Goal: Task Accomplishment & Management: Manage account settings

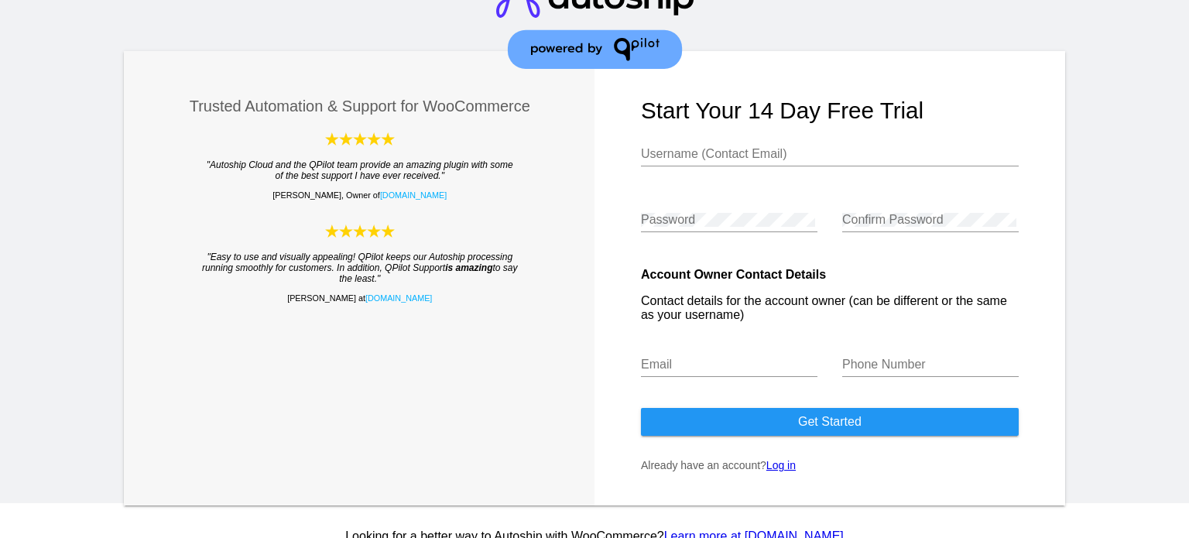
scroll to position [53, 0]
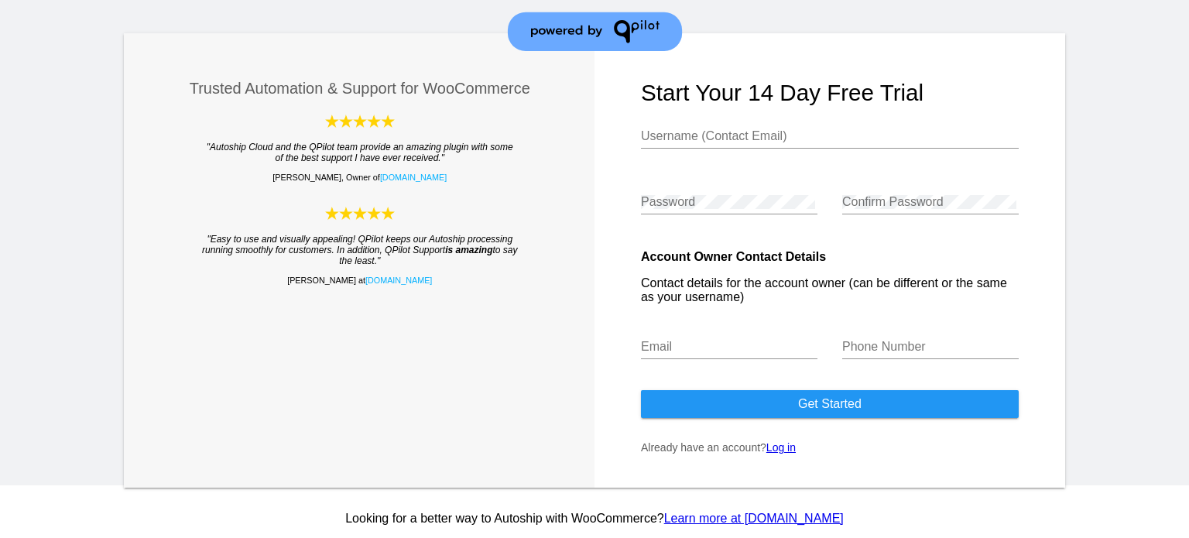
click at [776, 441] on link "Log in" at bounding box center [780, 447] width 29 height 12
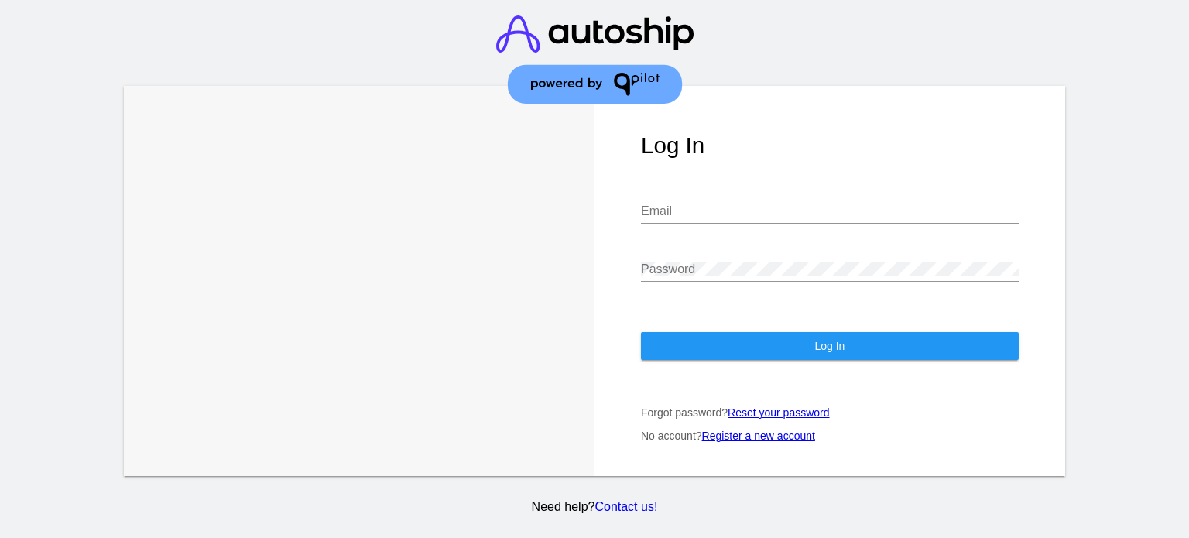
click at [686, 189] on div "Email" at bounding box center [830, 206] width 378 height 35
click at [686, 204] on input "Email" at bounding box center [830, 211] width 378 height 14
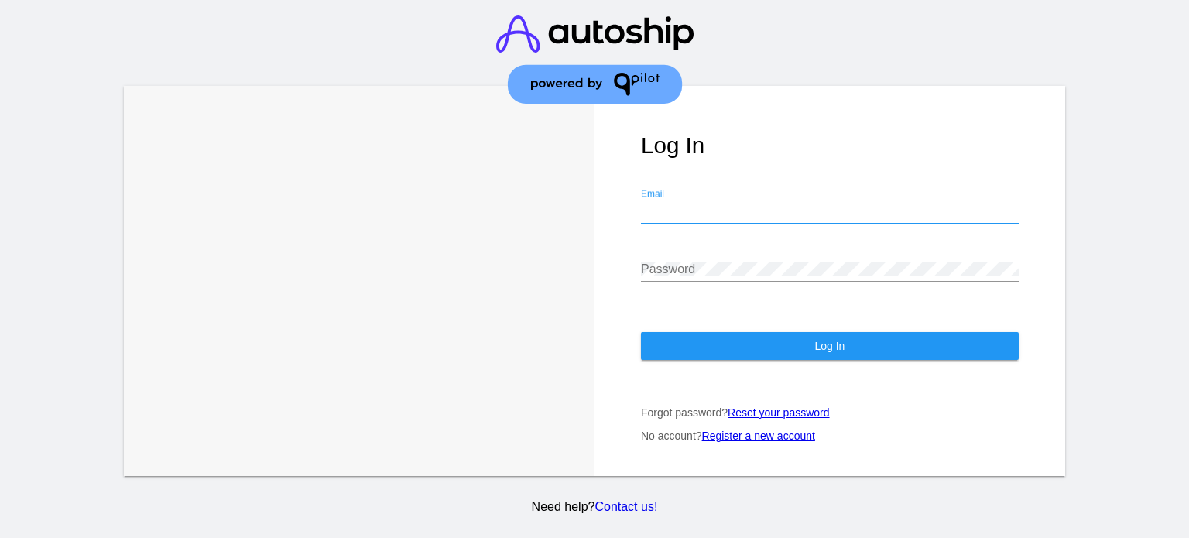
paste input "[EMAIL_ADDRESS][DOMAIN_NAME]"
type input "[EMAIL_ADDRESS][DOMAIN_NAME]"
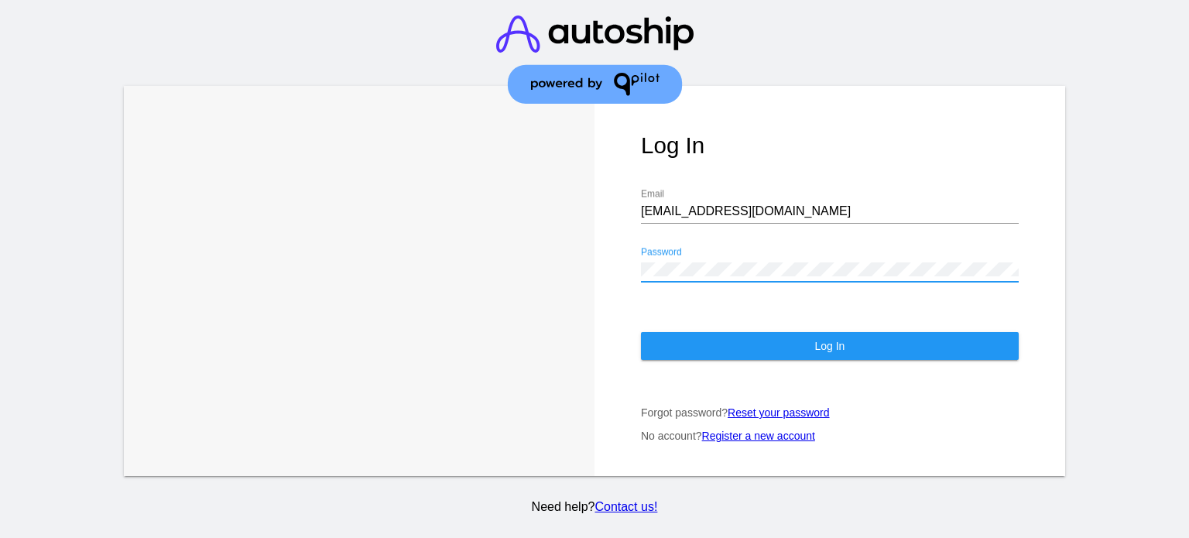
click at [762, 334] on button "Log In" at bounding box center [830, 346] width 378 height 28
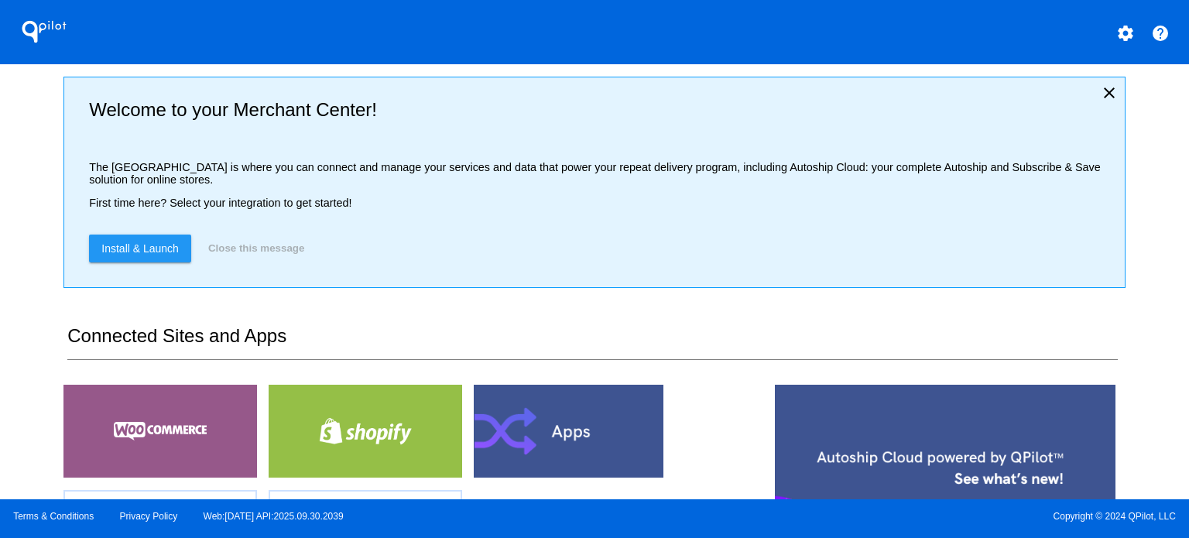
click at [1124, 33] on mat-icon "settings" at bounding box center [1125, 33] width 19 height 19
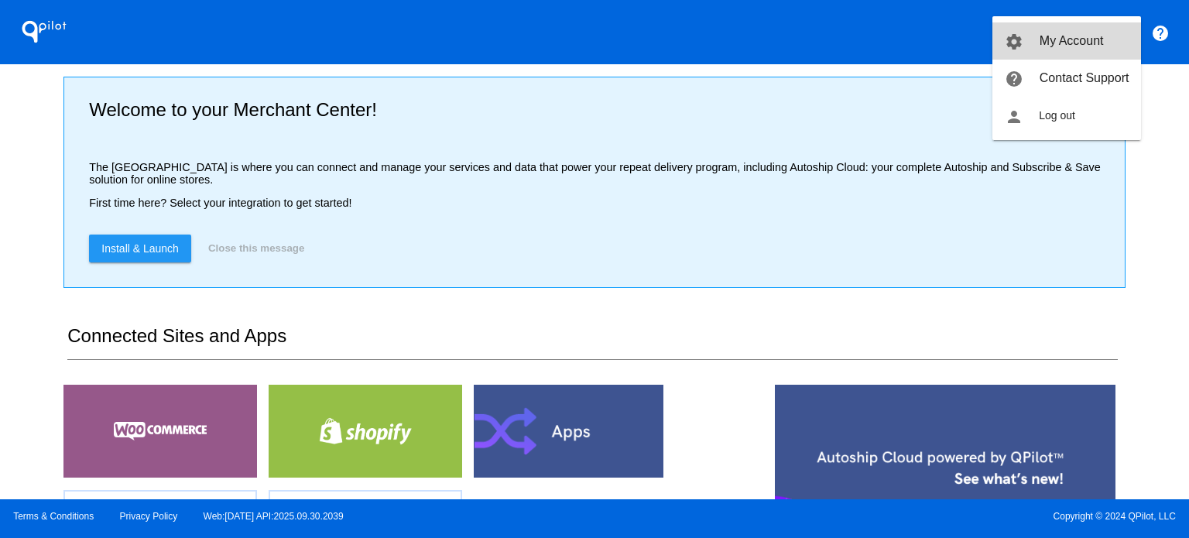
click at [1063, 46] on span "My Account" at bounding box center [1071, 40] width 64 height 13
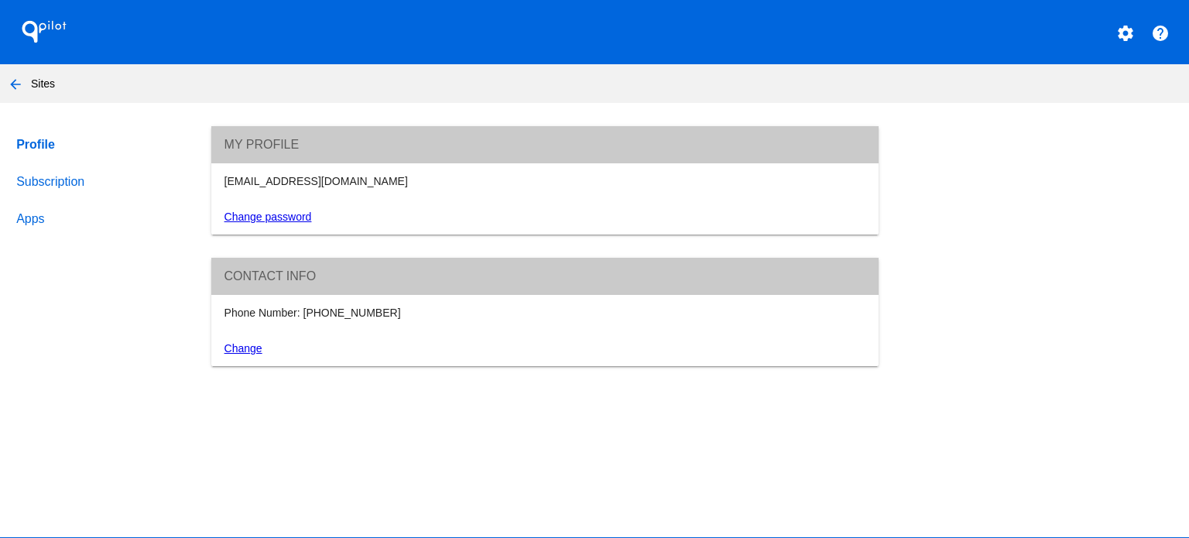
click at [56, 183] on link "Subscription" at bounding box center [99, 181] width 172 height 37
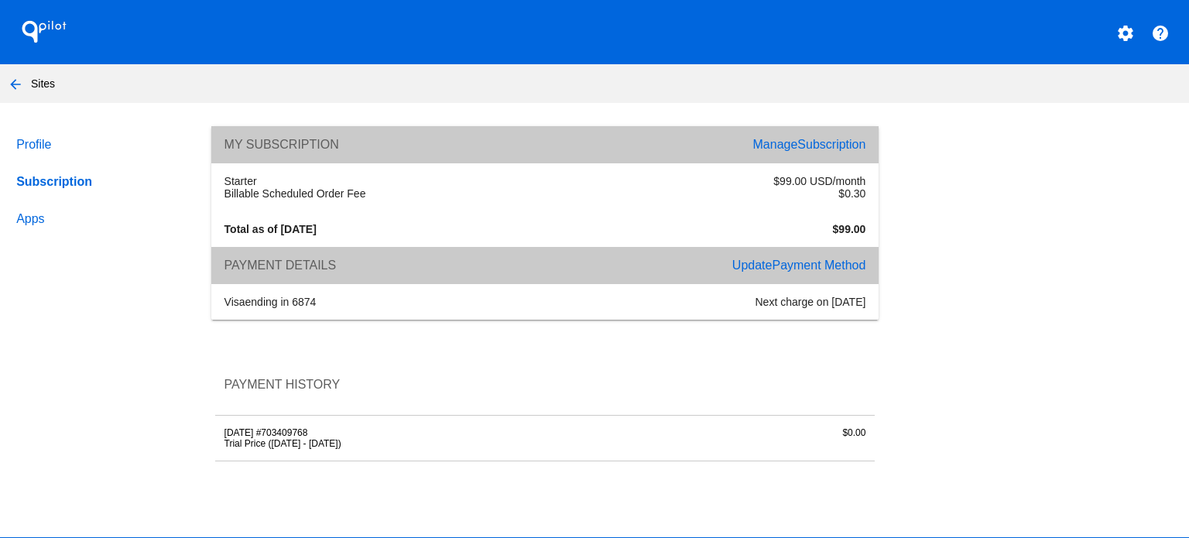
click at [804, 139] on span "Subscription" at bounding box center [831, 144] width 68 height 13
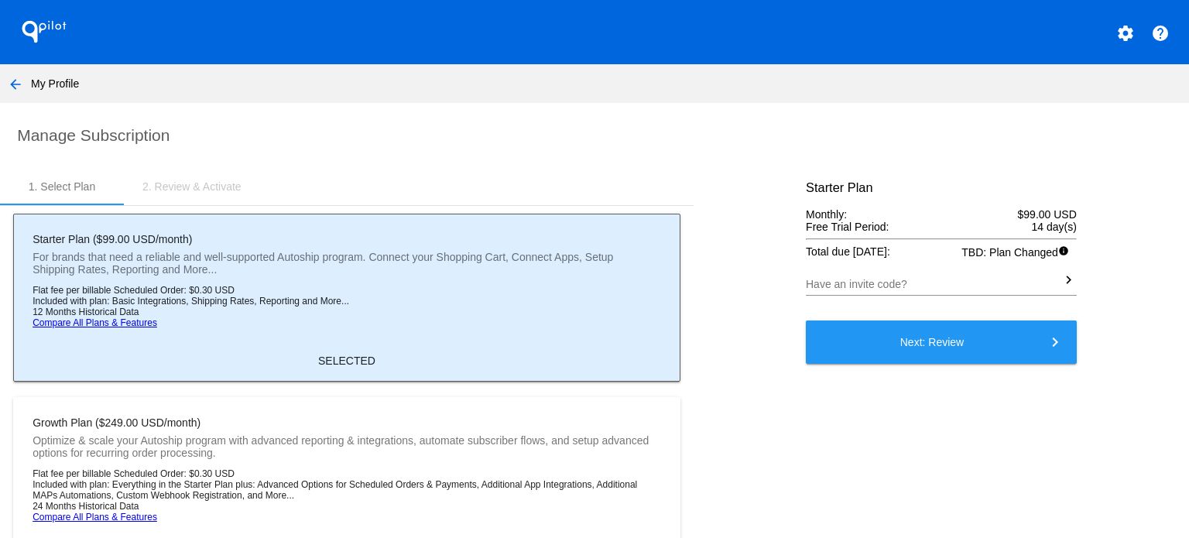
click at [944, 358] on button "Next: Review keyboard_arrow_right" at bounding box center [941, 341] width 271 height 43
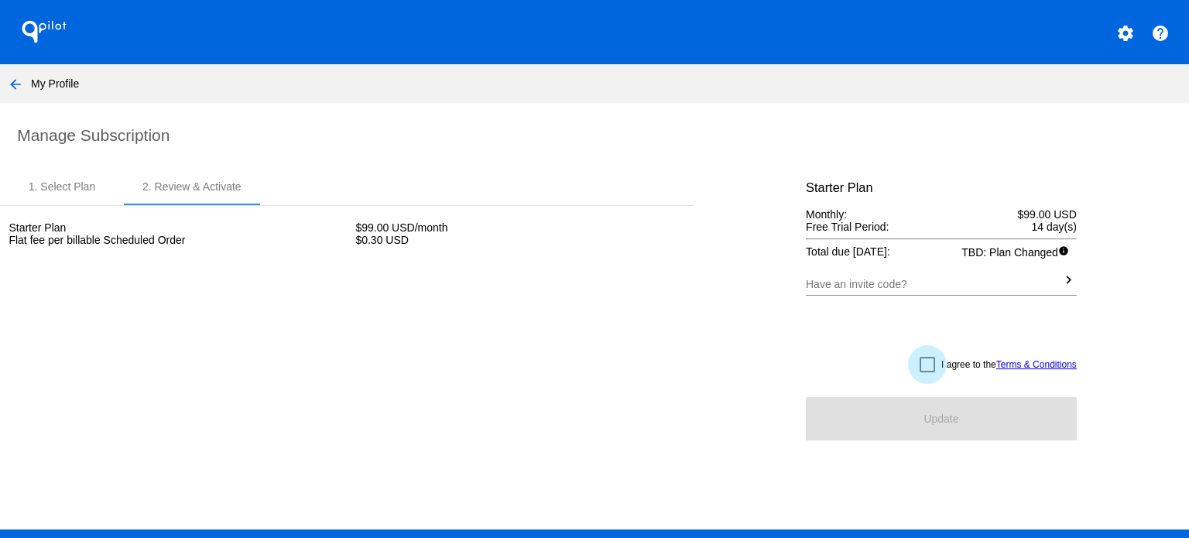
click at [919, 371] on div at bounding box center [926, 364] width 15 height 15
click at [926, 372] on input "I agree to the Terms & Conditions" at bounding box center [926, 372] width 1 height 1
checkbox input "true"
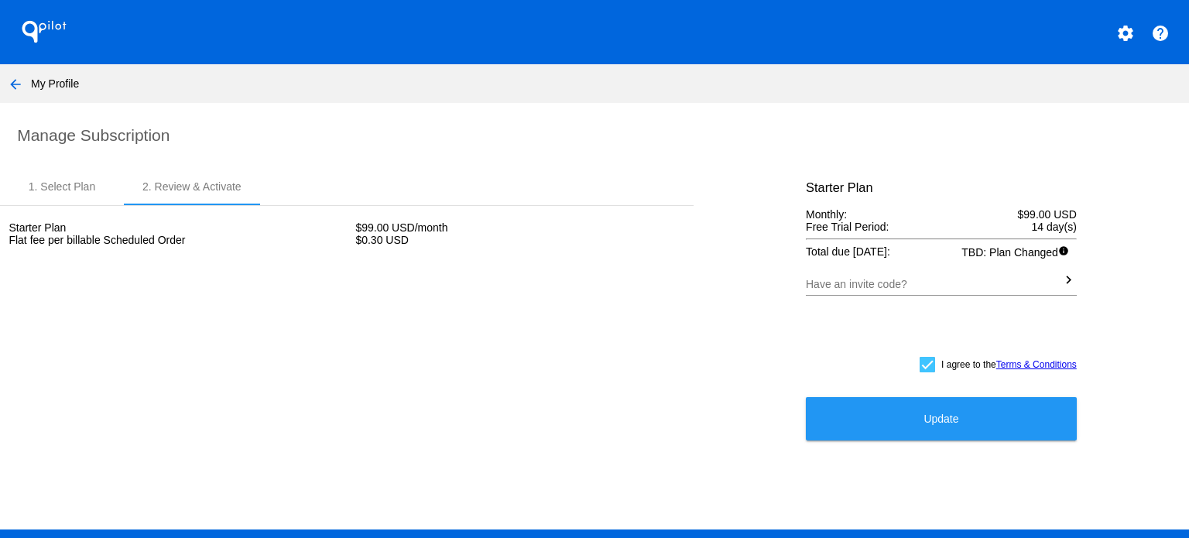
click at [306, 219] on div "Starter Plan $99.00 USD/month Flat fee per billable Scheduled Order $0.30 USD S…" at bounding box center [346, 226] width 693 height 40
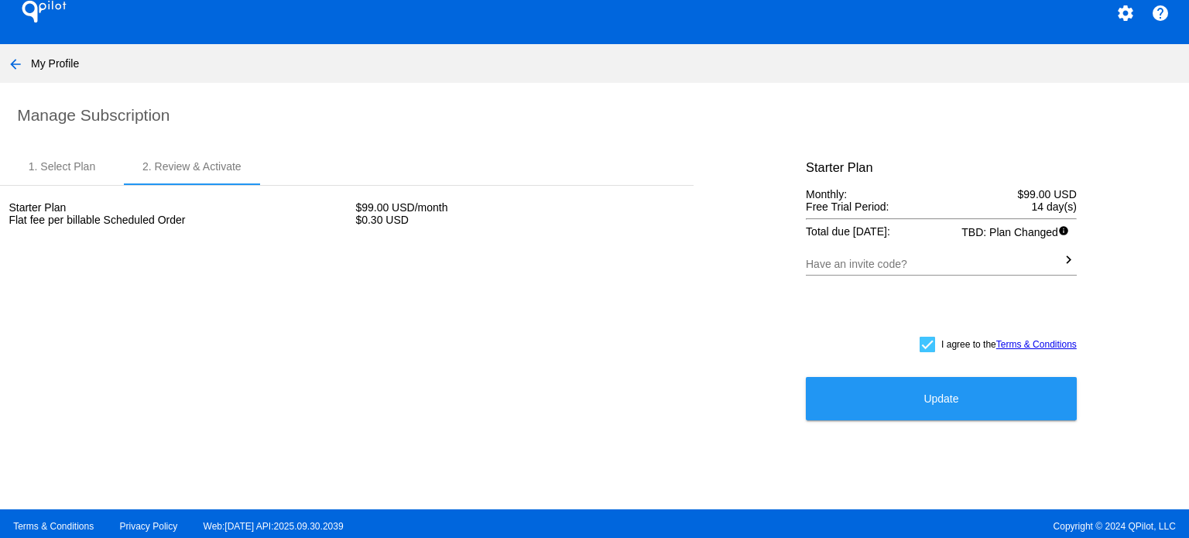
scroll to position [30, 0]
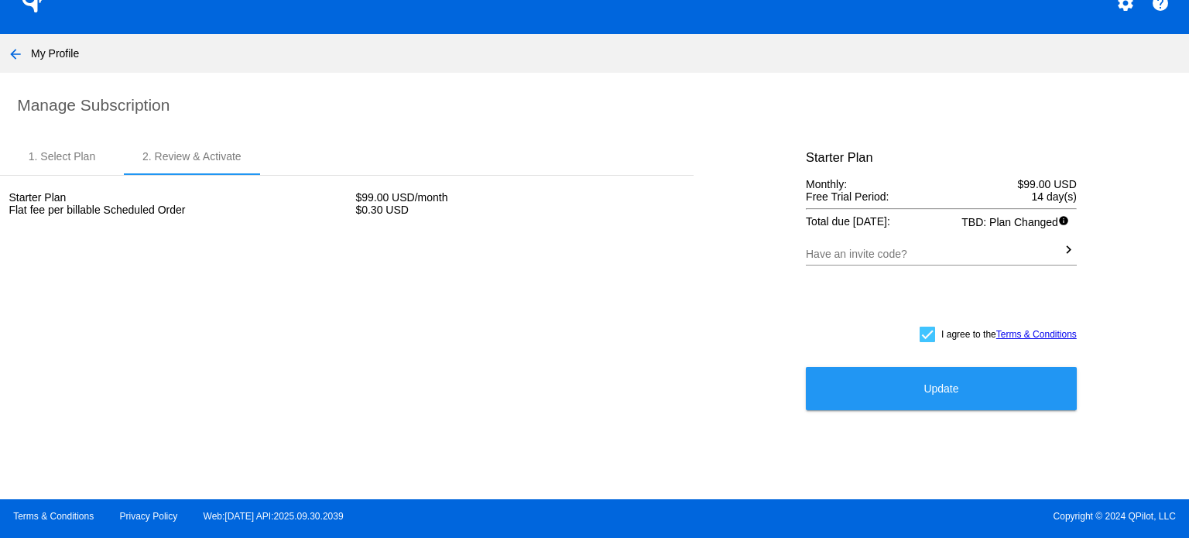
click at [842, 176] on div "Starter Plan Monthly: $99.00 USD Free Trial Period: 14 day(s) Total due [DATE]:…" at bounding box center [941, 214] width 271 height 128
click at [1035, 191] on span "14 day(s)" at bounding box center [1053, 196] width 45 height 12
click at [1042, 228] on span "TBD: Plan Changed info" at bounding box center [1018, 224] width 115 height 19
click at [17, 51] on mat-icon "arrow_back" at bounding box center [15, 54] width 19 height 19
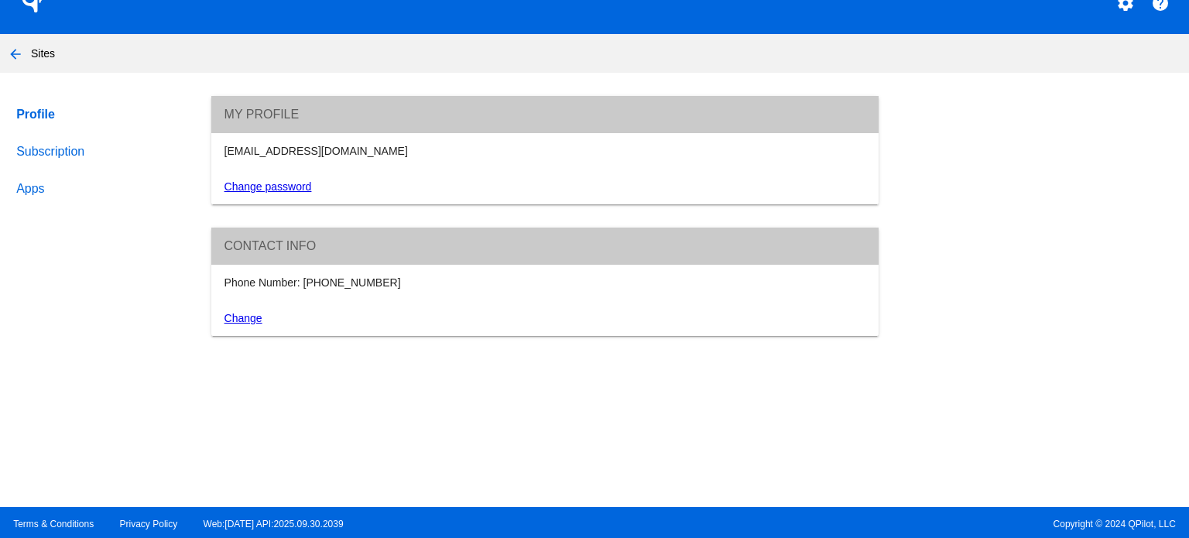
click at [60, 146] on link "Subscription" at bounding box center [99, 151] width 172 height 37
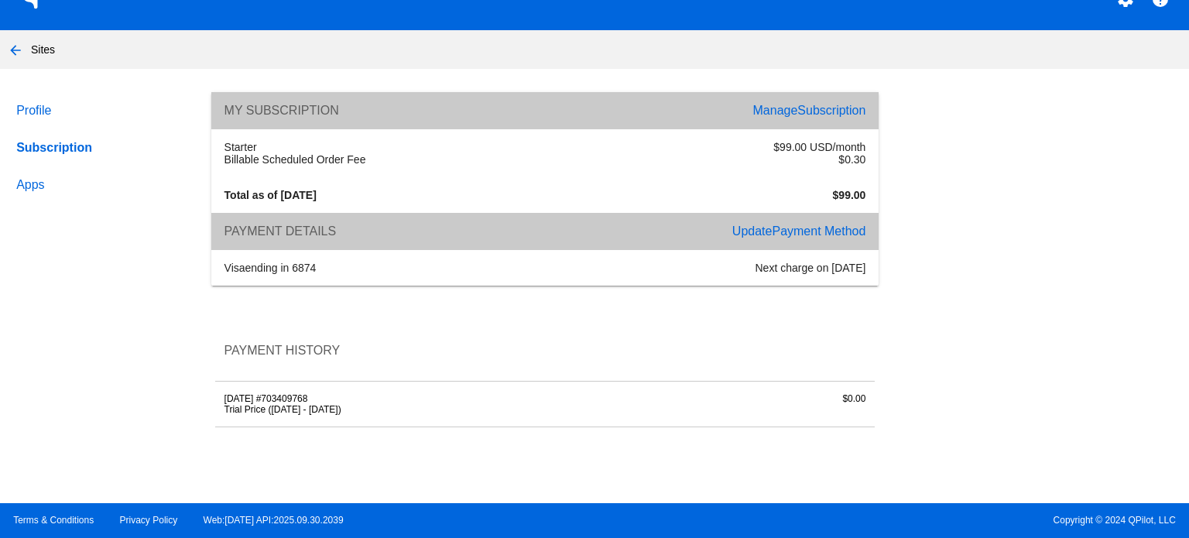
scroll to position [37, 0]
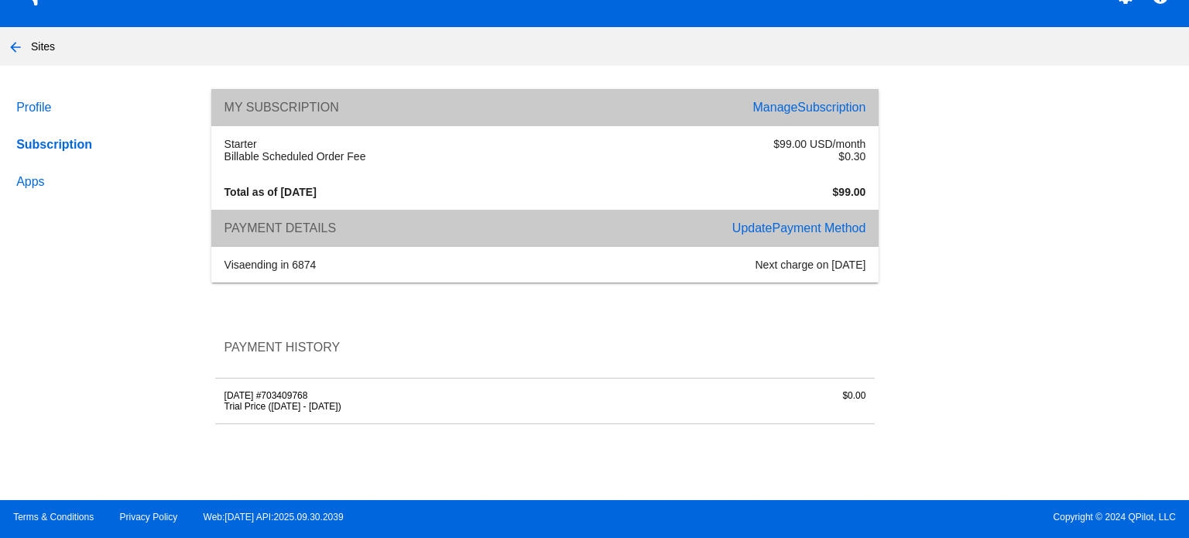
click at [791, 228] on span "Payment Method" at bounding box center [819, 227] width 94 height 13
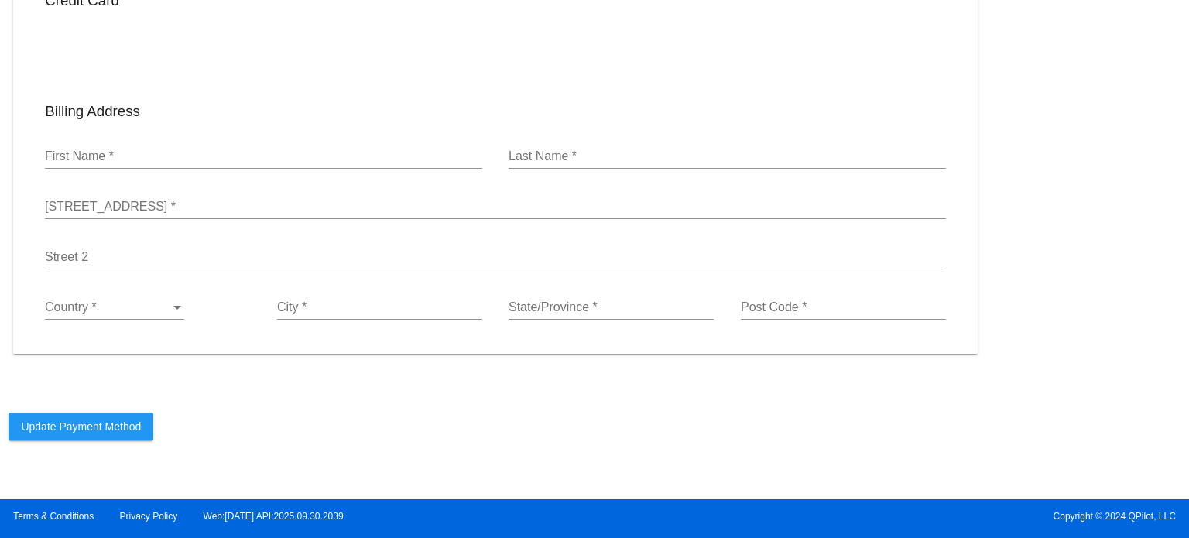
scroll to position [139, 0]
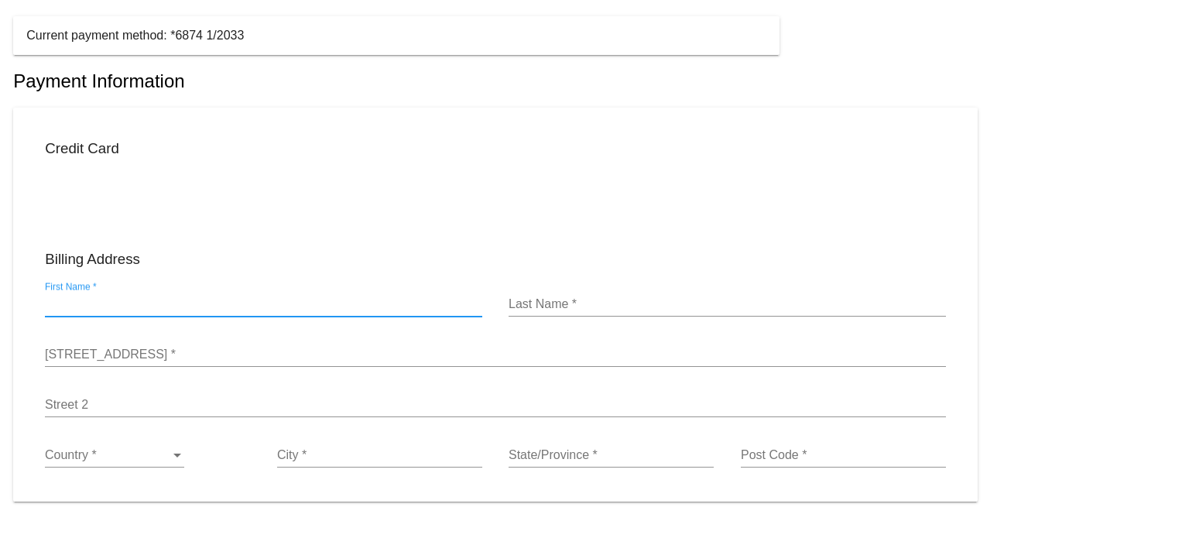
click at [226, 306] on input "First Name *" at bounding box center [263, 304] width 437 height 14
type input "Nafizul"
type input "Monmoy"
type input "[STREET_ADDRESS]"
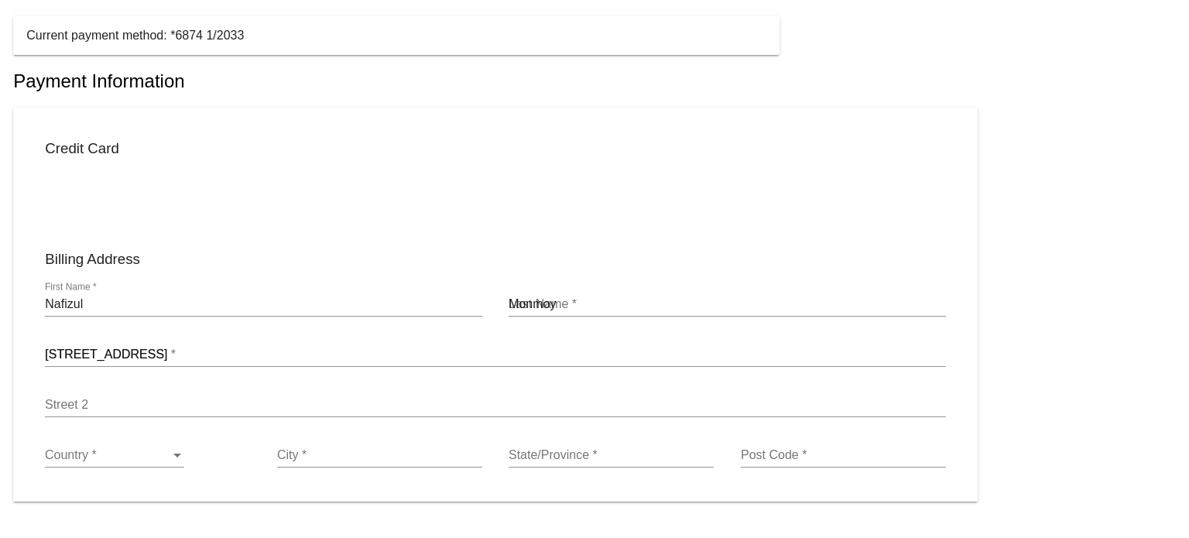
type input "[GEOGRAPHIC_DATA]"
type input "1216"
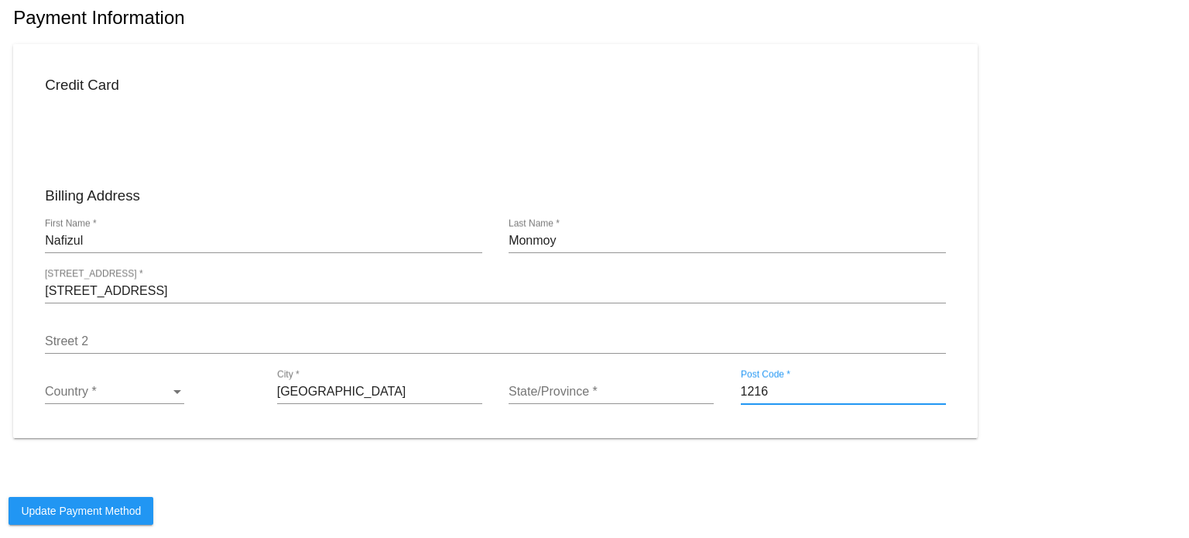
scroll to position [294, 0]
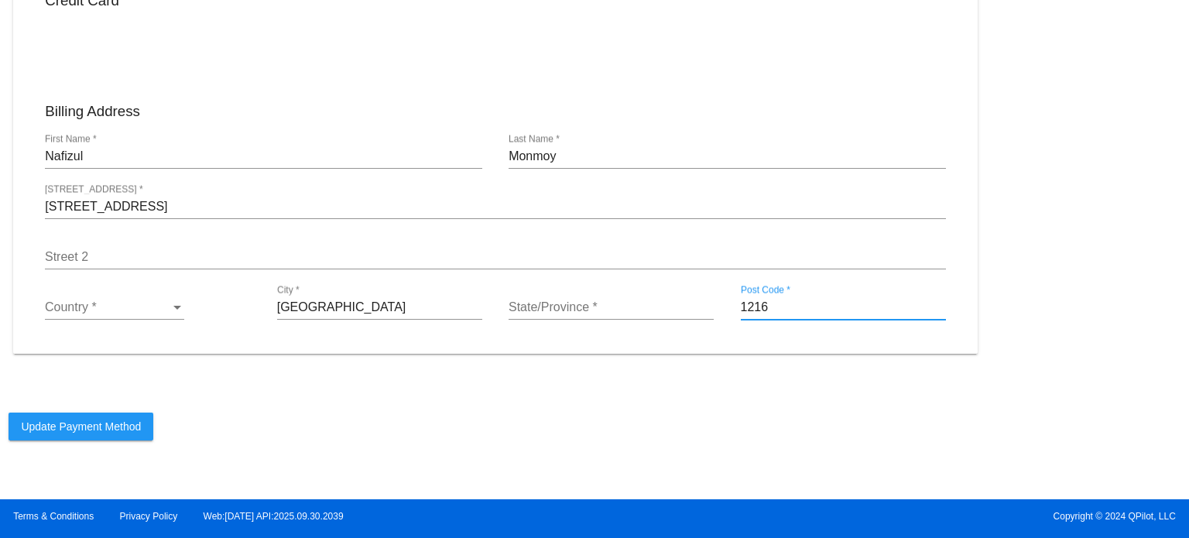
click at [154, 315] on div "Country * Country *" at bounding box center [114, 302] width 139 height 35
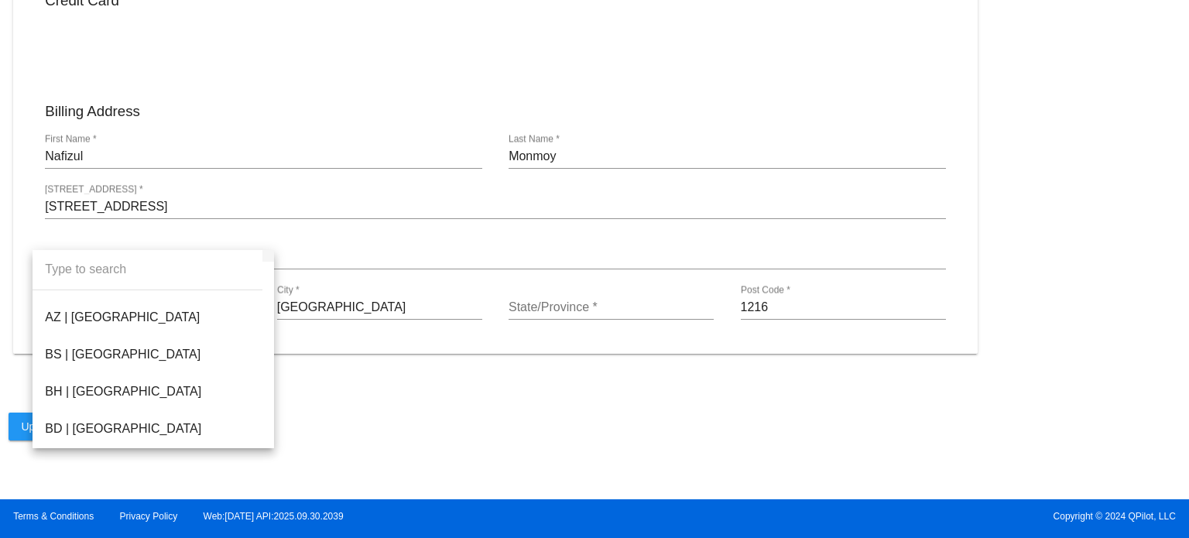
scroll to position [696, 0]
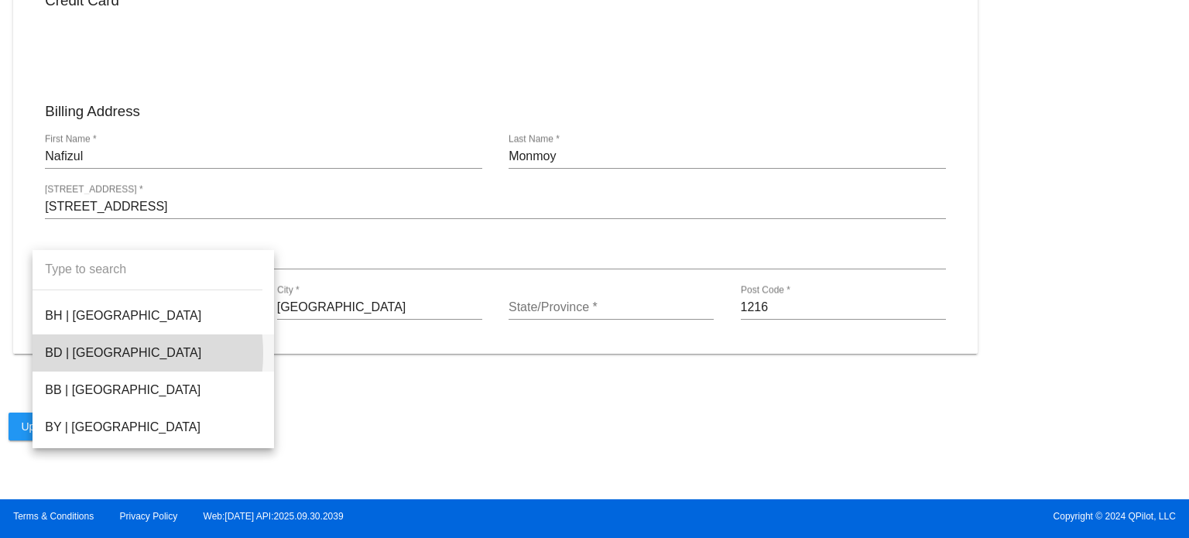
click at [91, 354] on span "BD | [GEOGRAPHIC_DATA]" at bounding box center [153, 352] width 217 height 37
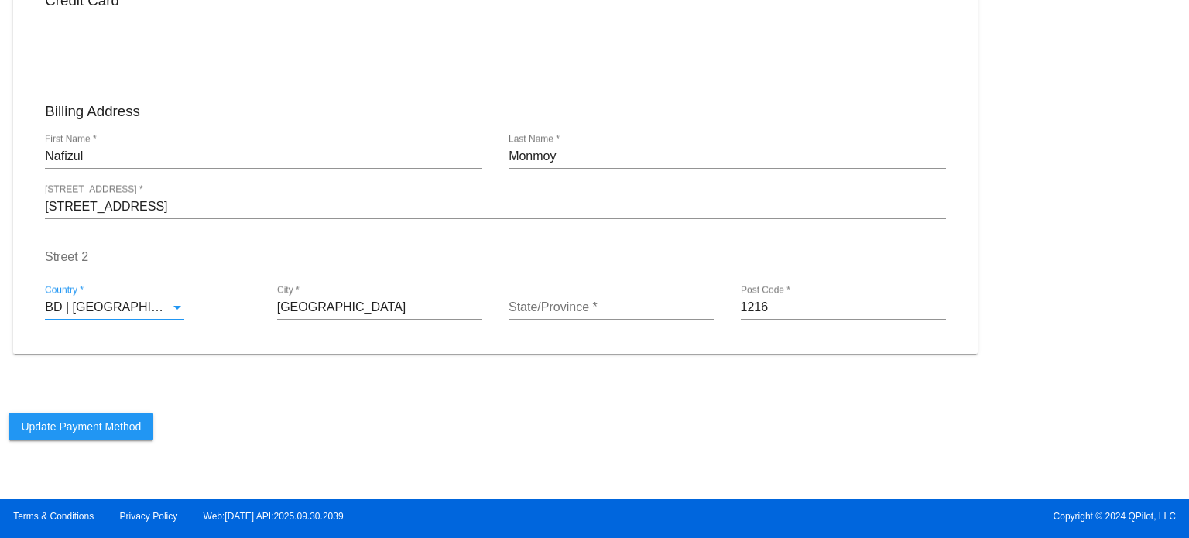
click at [535, 299] on div "State/Province *" at bounding box center [610, 302] width 205 height 35
click at [329, 306] on input "[GEOGRAPHIC_DATA]" at bounding box center [379, 307] width 205 height 14
click at [288, 306] on input "[GEOGRAPHIC_DATA]" at bounding box center [379, 307] width 205 height 14
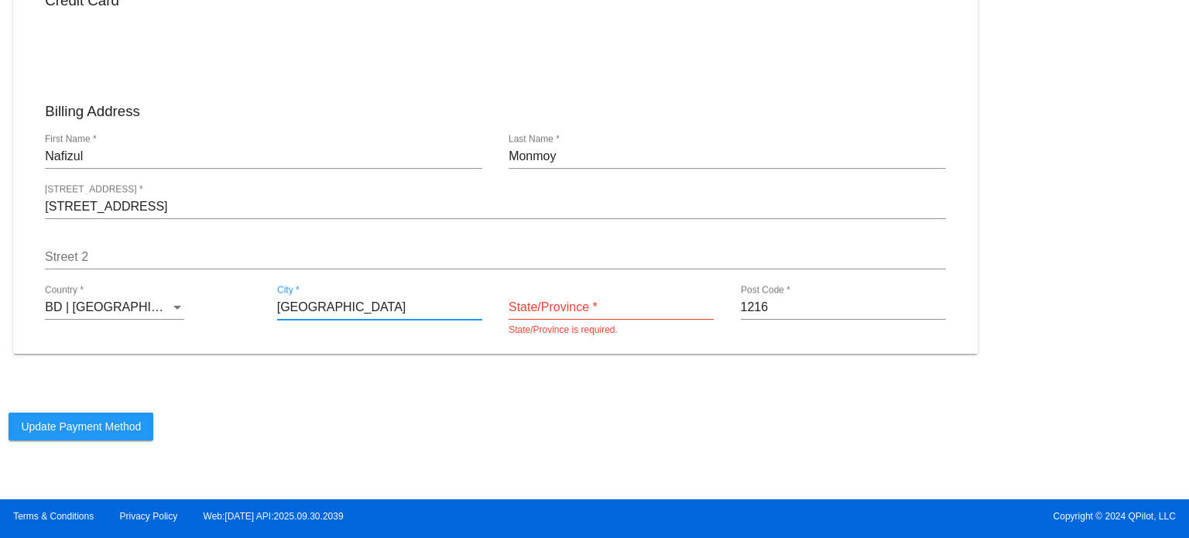
type input "[GEOGRAPHIC_DATA]"
click at [566, 301] on input "State/Province *" at bounding box center [610, 307] width 205 height 14
paste input "[GEOGRAPHIC_DATA]"
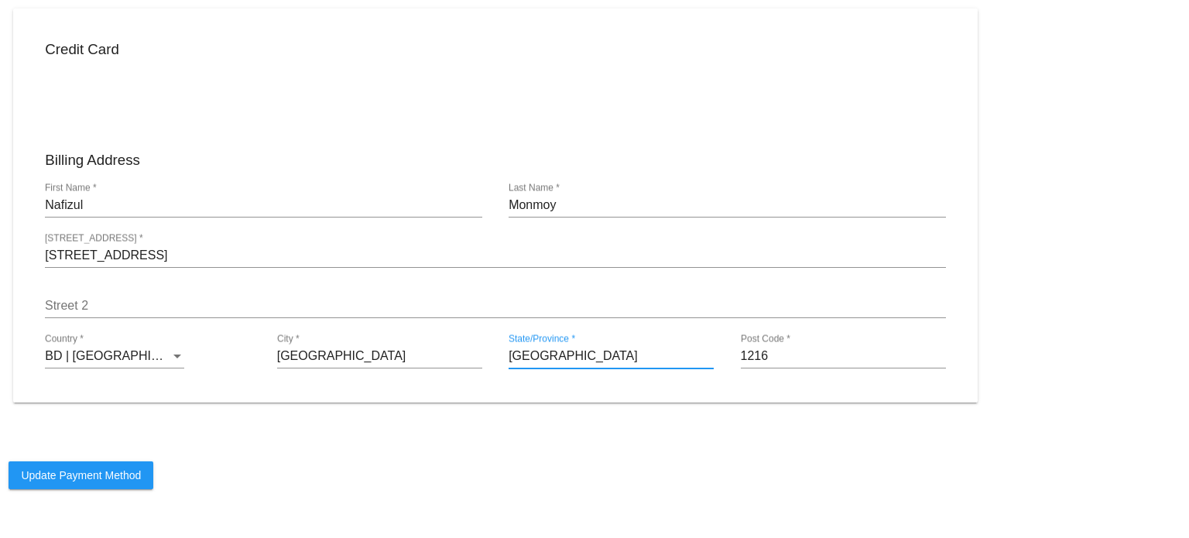
scroll to position [217, 0]
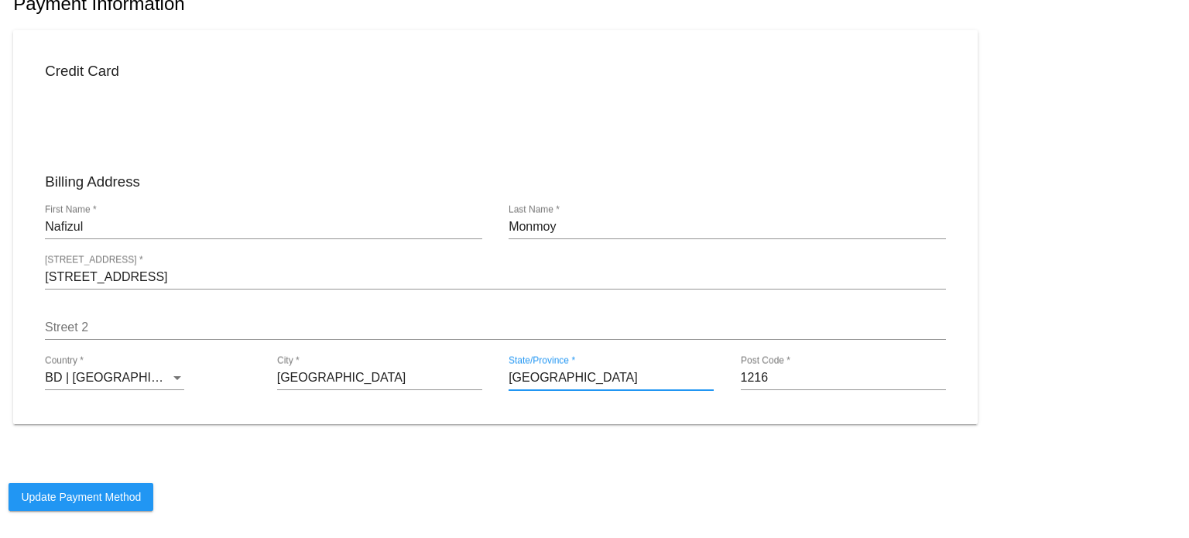
type input "[GEOGRAPHIC_DATA]"
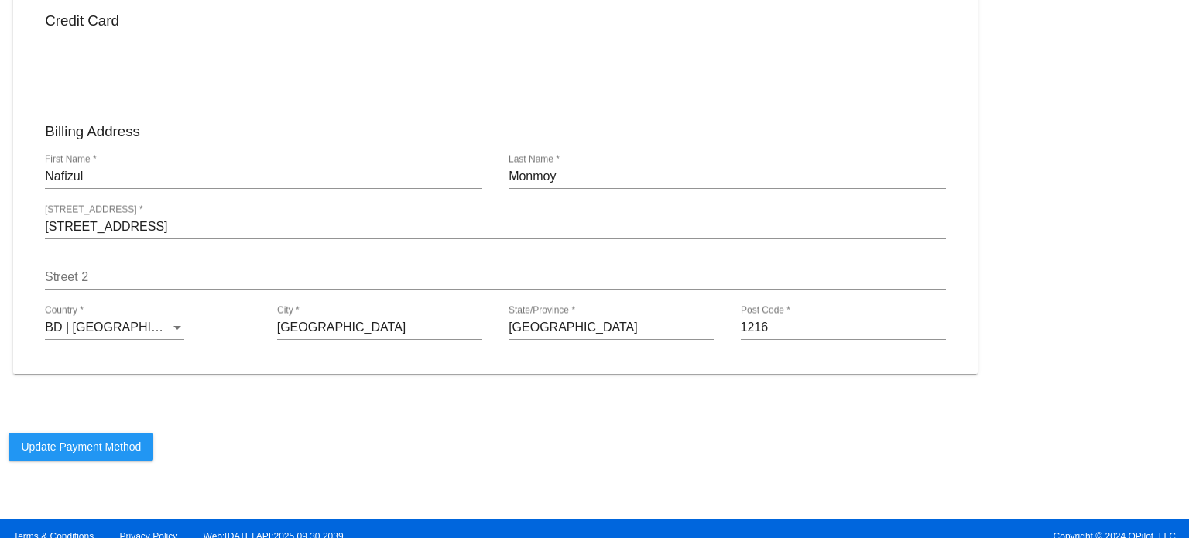
scroll to position [294, 0]
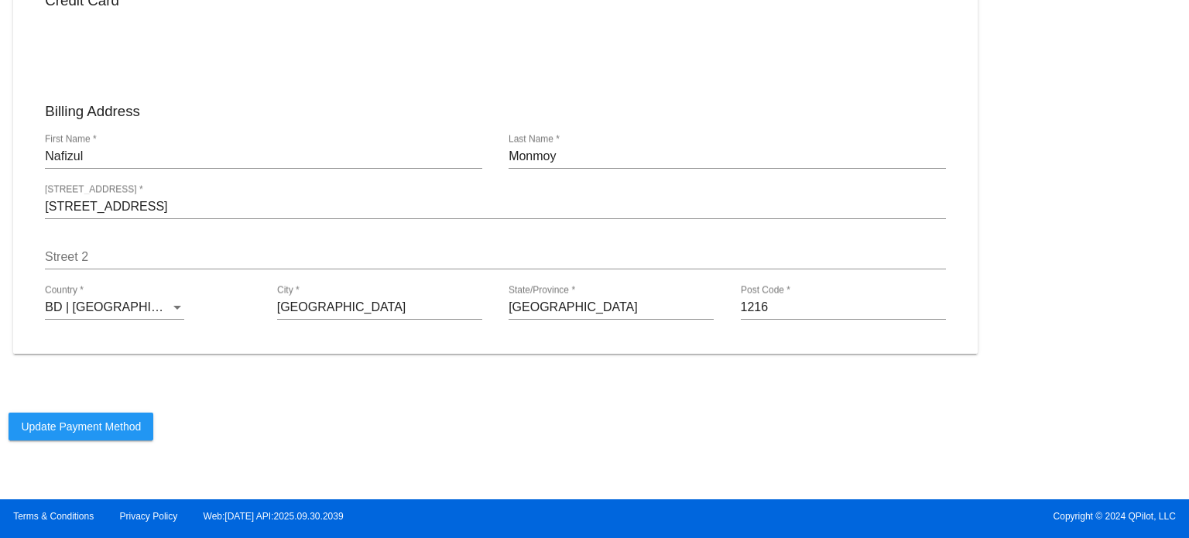
click at [361, 431] on p "Update Payment Method" at bounding box center [594, 426] width 1171 height 28
click at [134, 431] on span "Update Payment Method" at bounding box center [81, 426] width 120 height 12
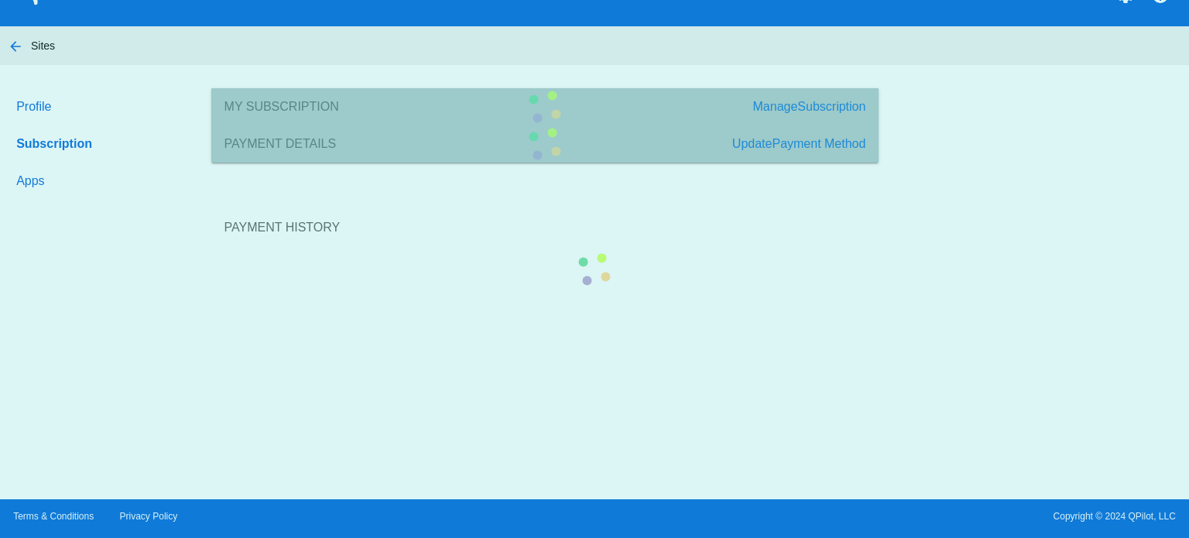
scroll to position [37, 0]
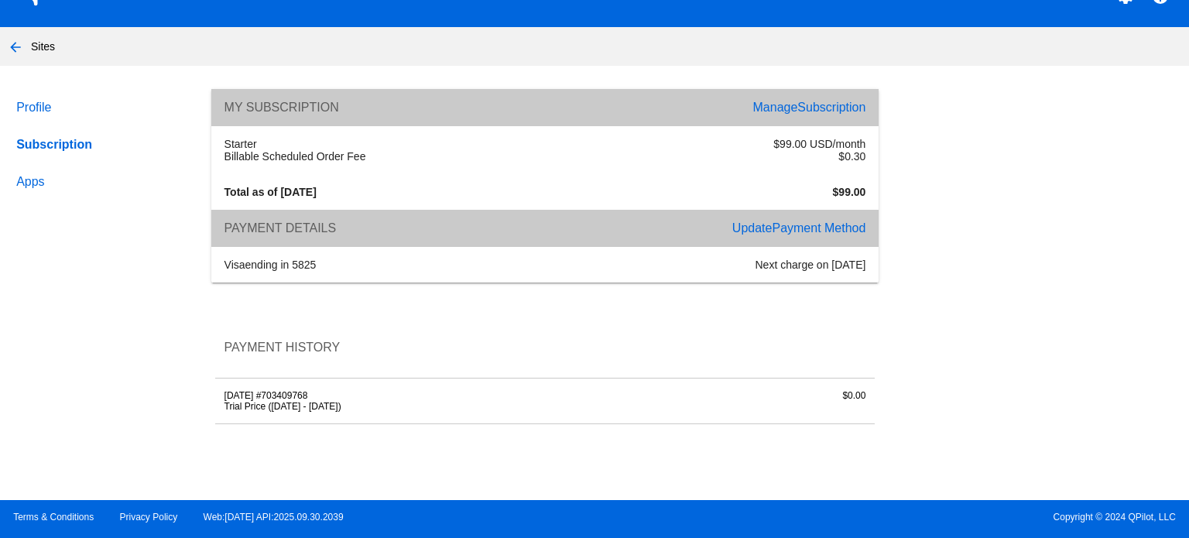
click at [826, 232] on span "Payment Method" at bounding box center [819, 227] width 94 height 13
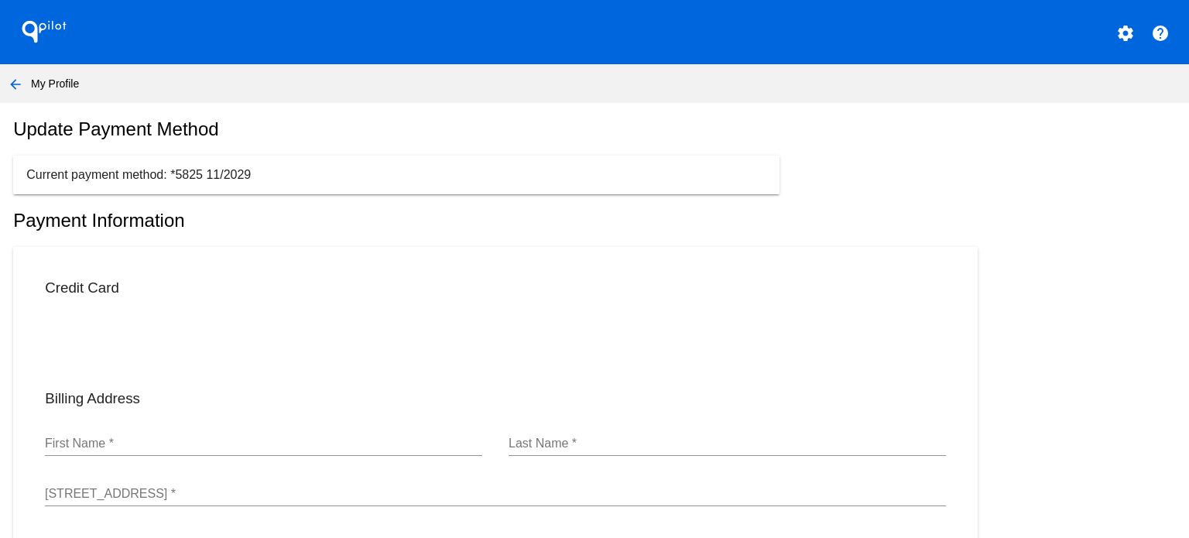
click at [11, 86] on mat-icon "arrow_back" at bounding box center [15, 84] width 19 height 19
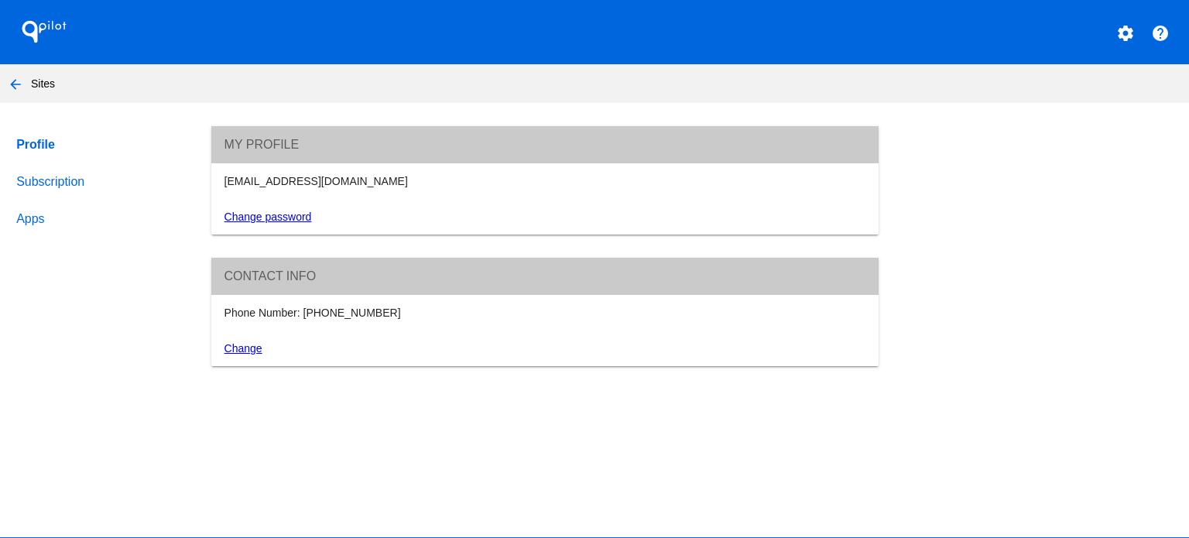
click at [66, 175] on link "Subscription" at bounding box center [99, 181] width 172 height 37
